Goal: Communication & Community: Ask a question

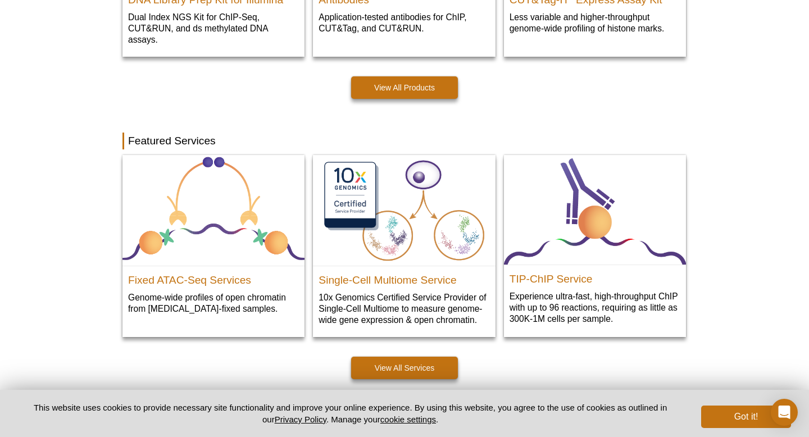
scroll to position [467, 0]
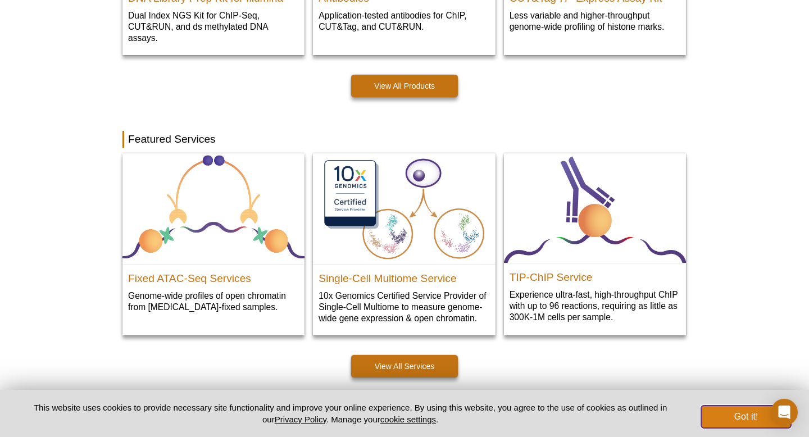
click at [731, 417] on button "Got it!" at bounding box center [746, 416] width 90 height 22
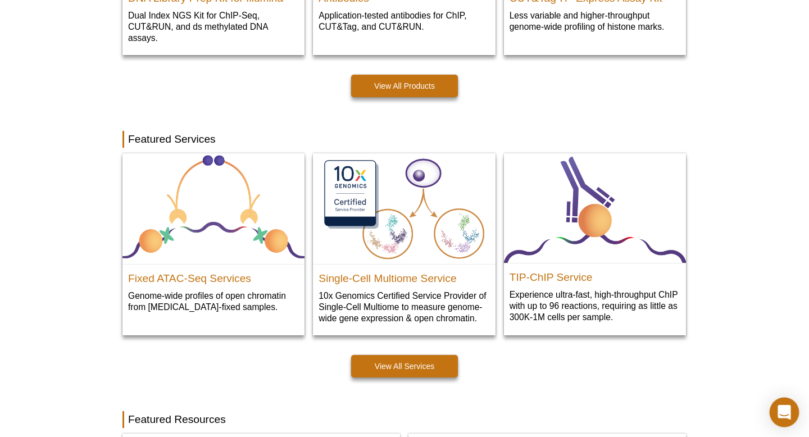
click at [779, 410] on icon "Open Intercom Messenger" at bounding box center [783, 412] width 13 height 15
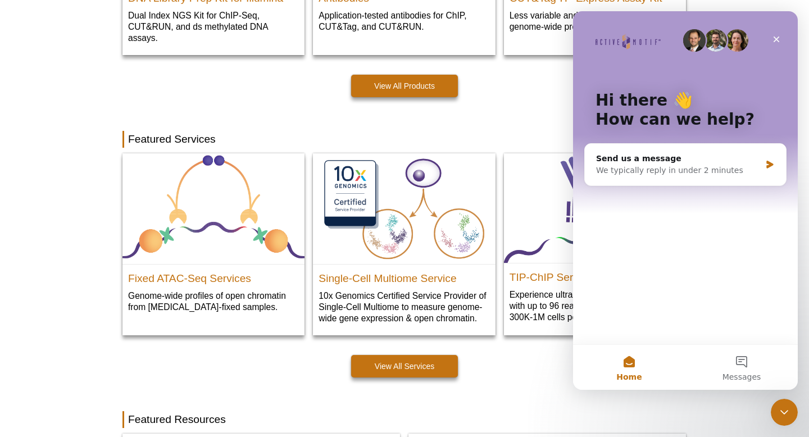
scroll to position [0, 0]
click at [745, 363] on button "Messages" at bounding box center [741, 367] width 112 height 45
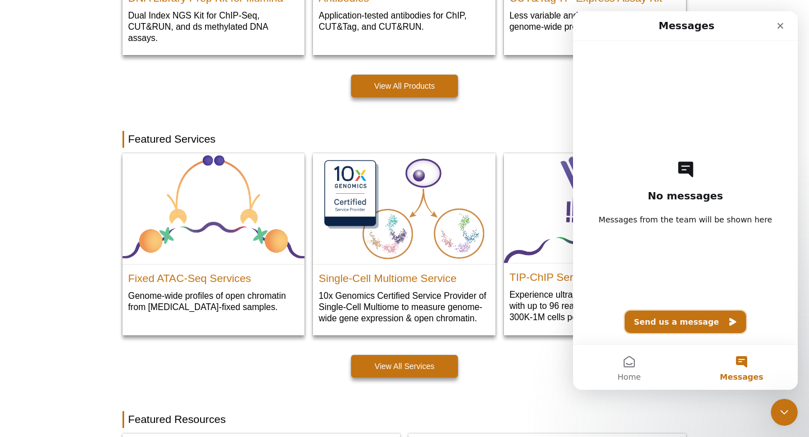
click at [691, 320] on button "Send us a message" at bounding box center [684, 322] width 121 height 22
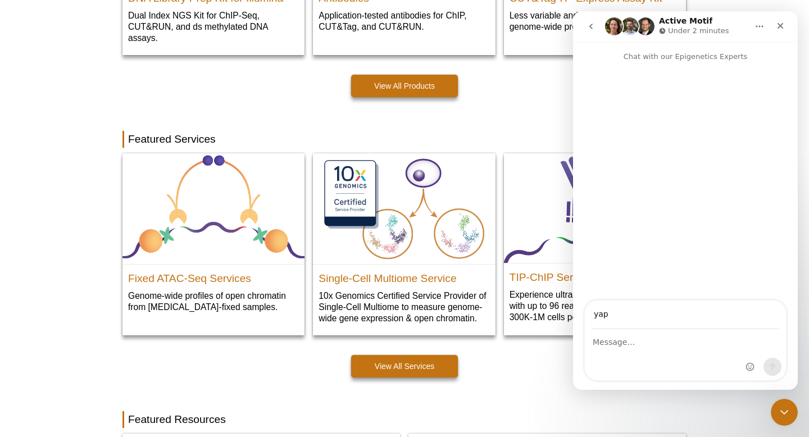
type input "yaping.wang@vcuhealth.org"
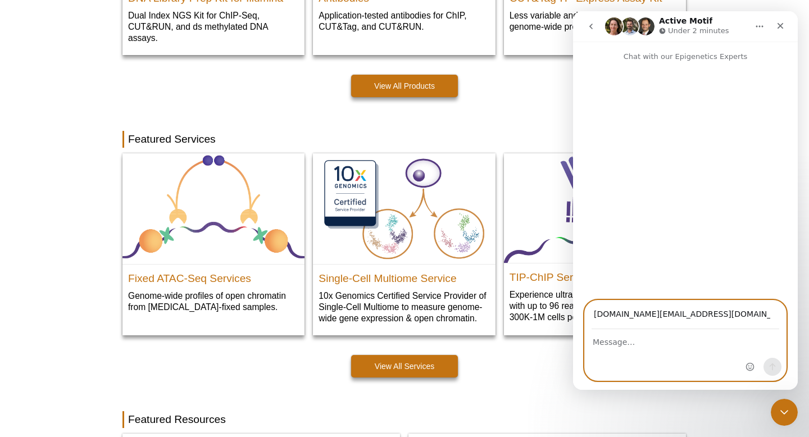
click at [652, 340] on textarea "Message…" at bounding box center [685, 339] width 201 height 19
type textarea "h"
click at [603, 354] on textarea "Hi, I have ordered the DNMT1 protein with the catlog" at bounding box center [685, 345] width 201 height 30
click at [628, 354] on textarea "Hi, I have ordered the DNMT1 protein with the catelog" at bounding box center [685, 345] width 201 height 30
paste textarea "31800"
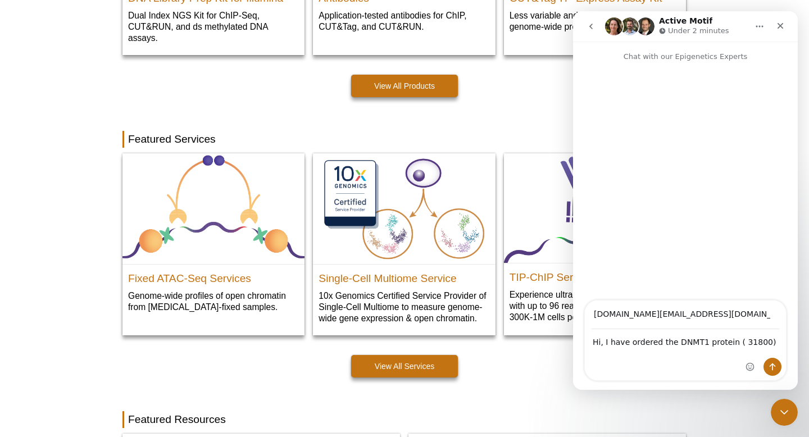
click at [770, 337] on div "Intercom messenger" at bounding box center [763, 340] width 44 height 80
click at [765, 340] on div "Intercom messenger" at bounding box center [763, 340] width 44 height 80
click at [760, 341] on div "Intercom messenger" at bounding box center [763, 340] width 44 height 80
click at [757, 341] on div "Intercom messenger" at bounding box center [763, 340] width 44 height 80
click at [754, 339] on div "Intercom messenger" at bounding box center [763, 340] width 44 height 80
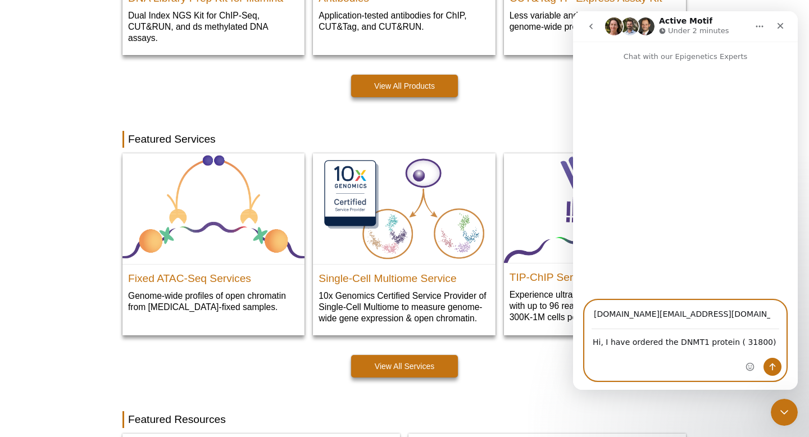
click at [740, 344] on textarea "Hi, I have ordered the DNMT1 protein ( 31800)" at bounding box center [685, 339] width 201 height 19
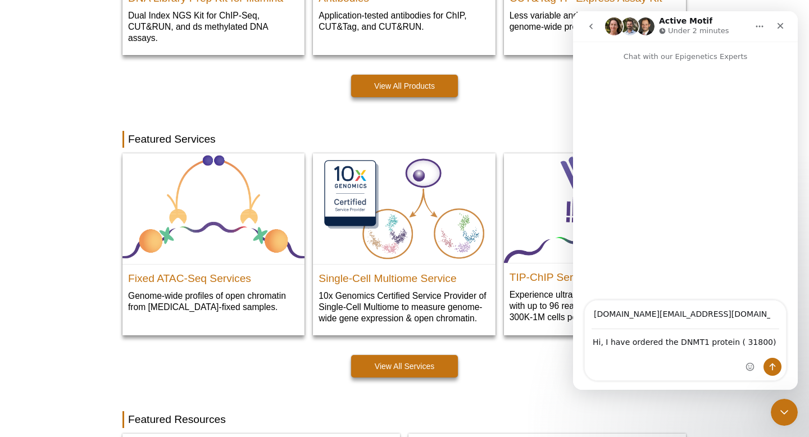
click at [757, 342] on div "Intercom messenger" at bounding box center [763, 340] width 44 height 80
click at [754, 339] on div "Intercom messenger" at bounding box center [763, 340] width 44 height 80
click at [743, 339] on div "Intercom messenger" at bounding box center [763, 340] width 44 height 80
click at [743, 341] on div "Intercom messenger" at bounding box center [763, 340] width 44 height 80
click at [752, 341] on div "Intercom messenger" at bounding box center [763, 340] width 44 height 80
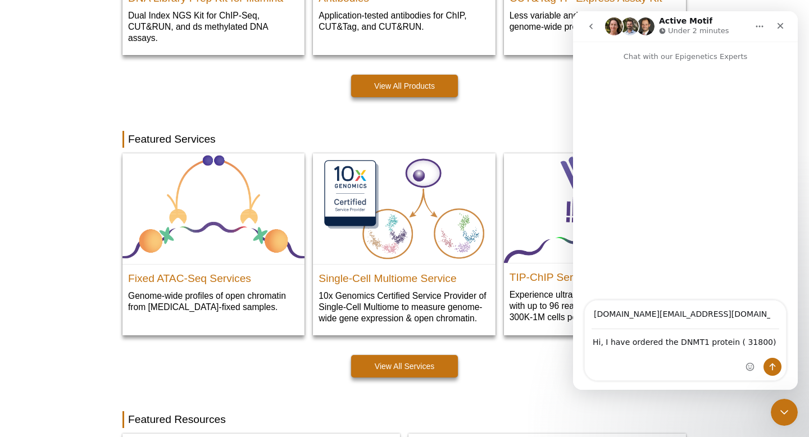
click at [752, 342] on div "Intercom messenger" at bounding box center [763, 340] width 44 height 80
click at [761, 343] on div "Intercom messenger" at bounding box center [763, 340] width 44 height 80
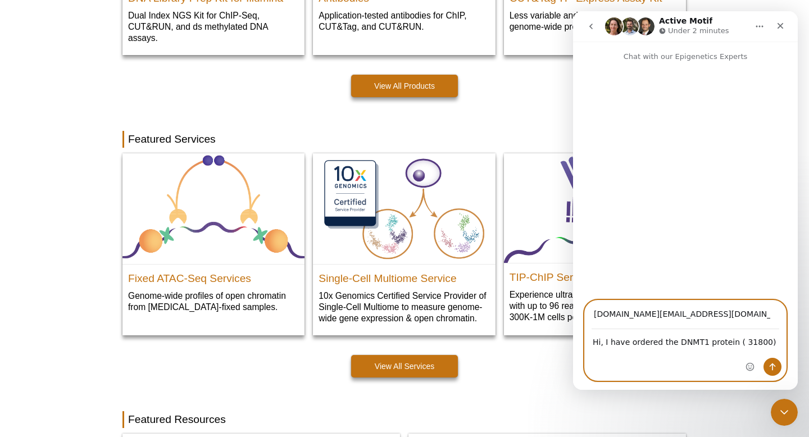
click at [736, 343] on textarea "Hi, I have ordered the DNMT1 protein ( 31800)" at bounding box center [685, 339] width 201 height 19
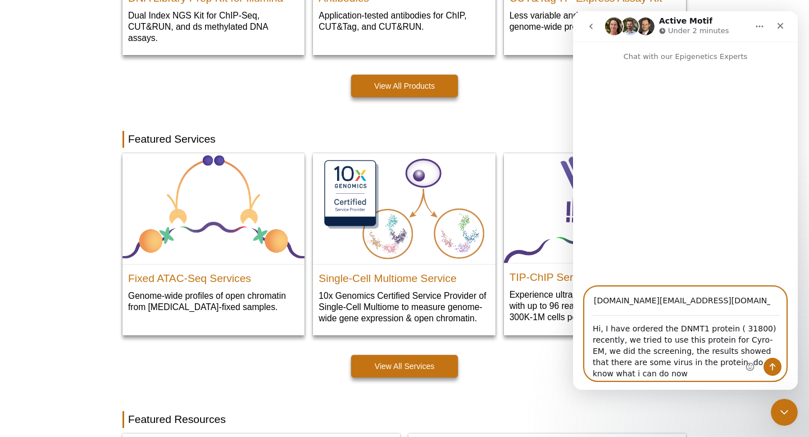
type textarea "Hi, I have ordered the DNMT1 protein ( 31800) recently, we tried to use this pr…"
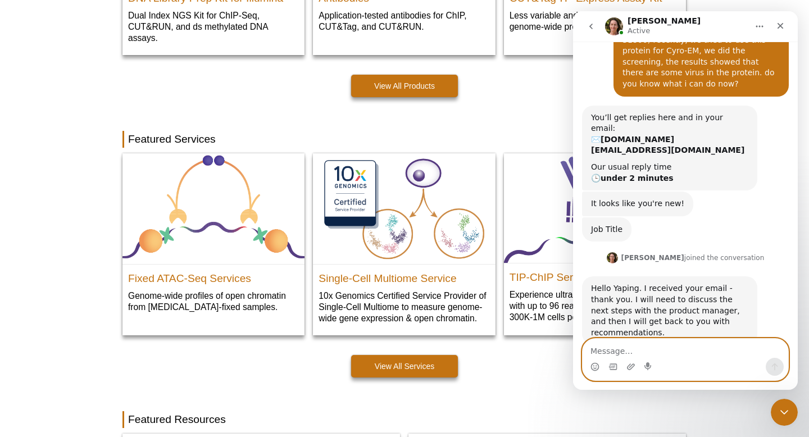
scroll to position [56, 0]
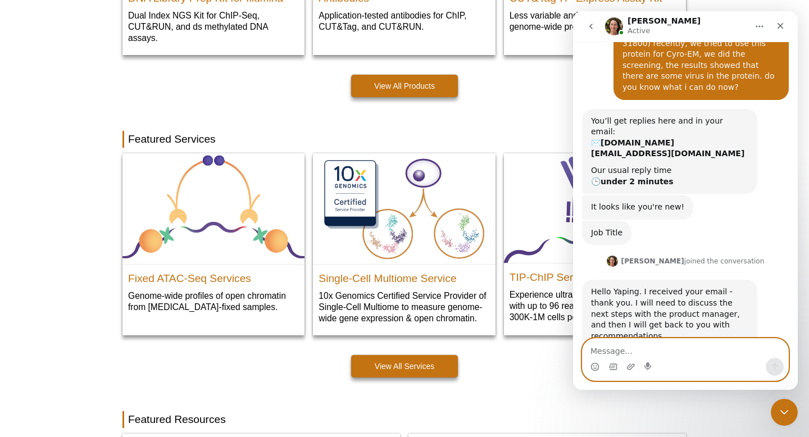
click at [654, 351] on textarea "Message…" at bounding box center [685, 348] width 206 height 19
type textarea "thank you"
